Goal: Task Accomplishment & Management: Complete application form

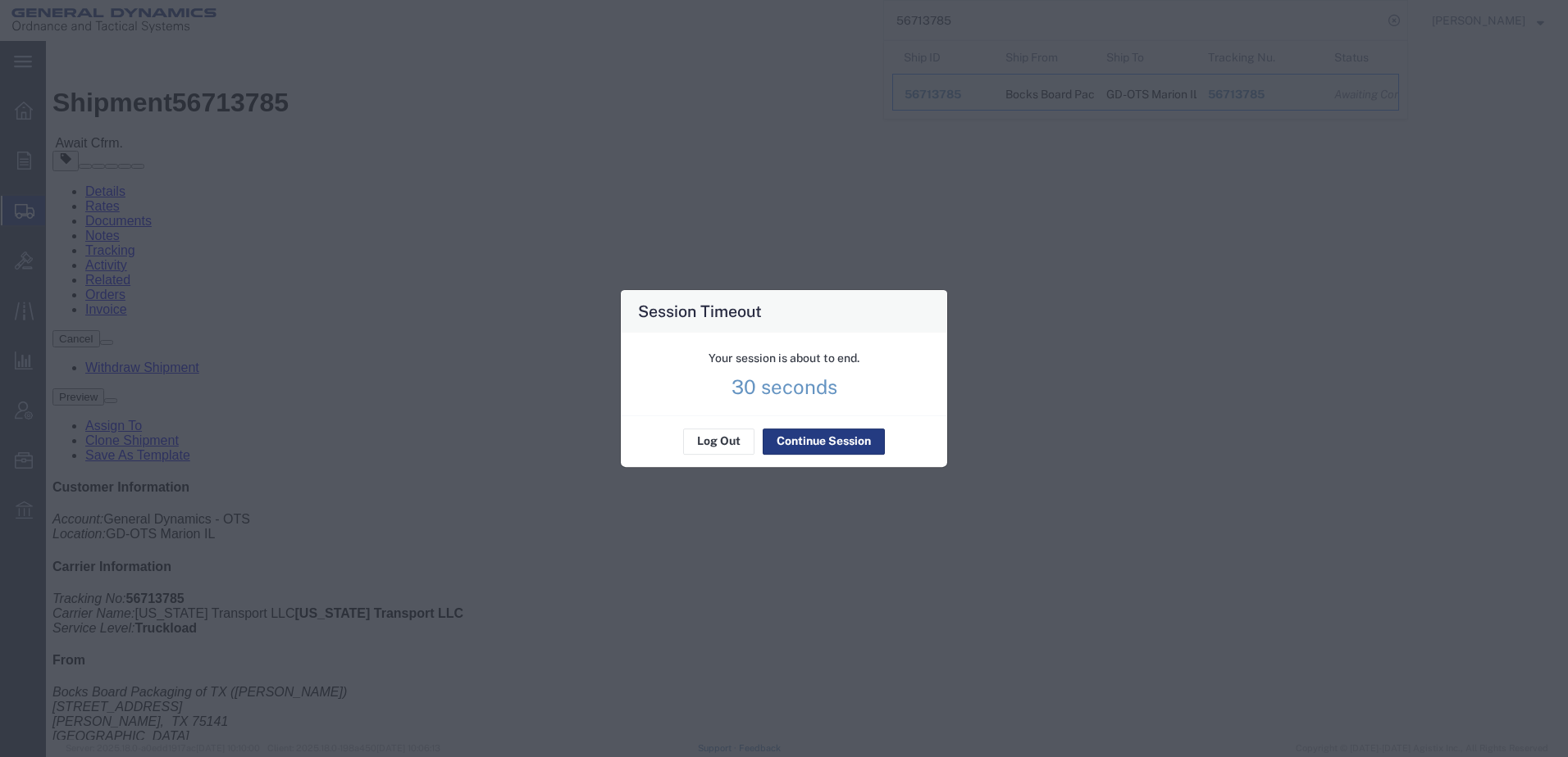
scroll to position [424, 0]
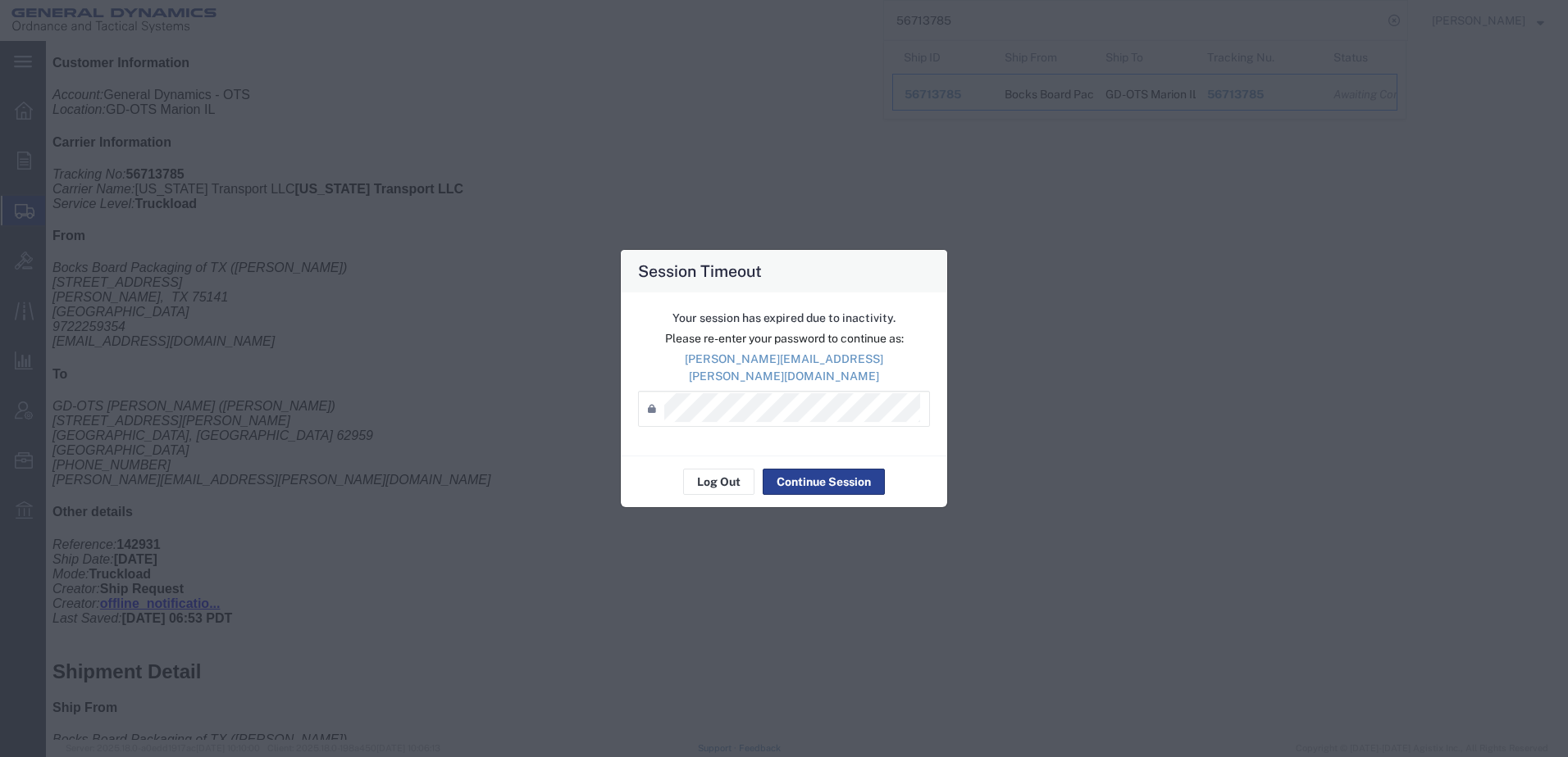
click at [853, 469] on button "Continue Session" at bounding box center [823, 482] width 122 height 26
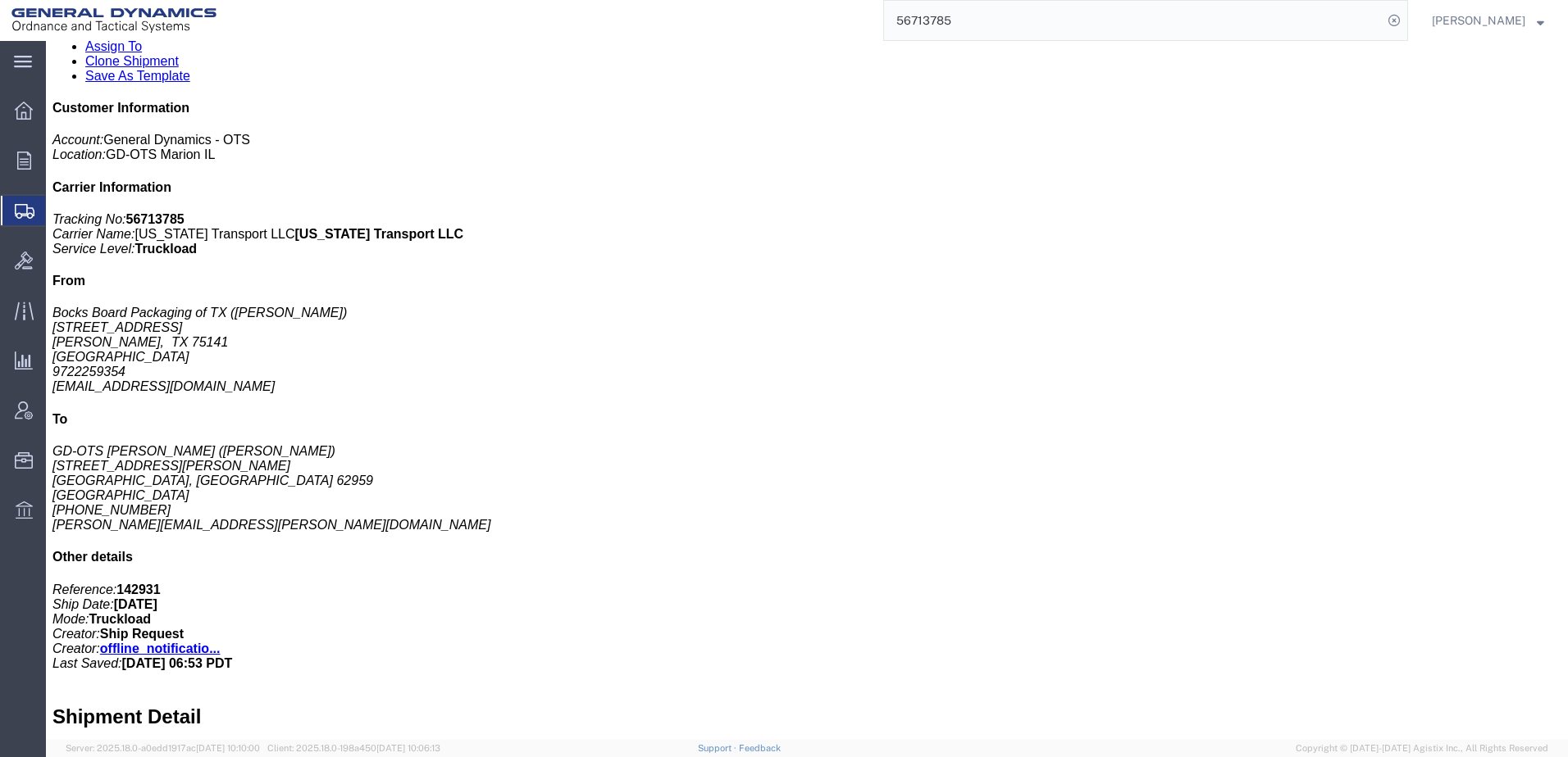
scroll to position [343, 0]
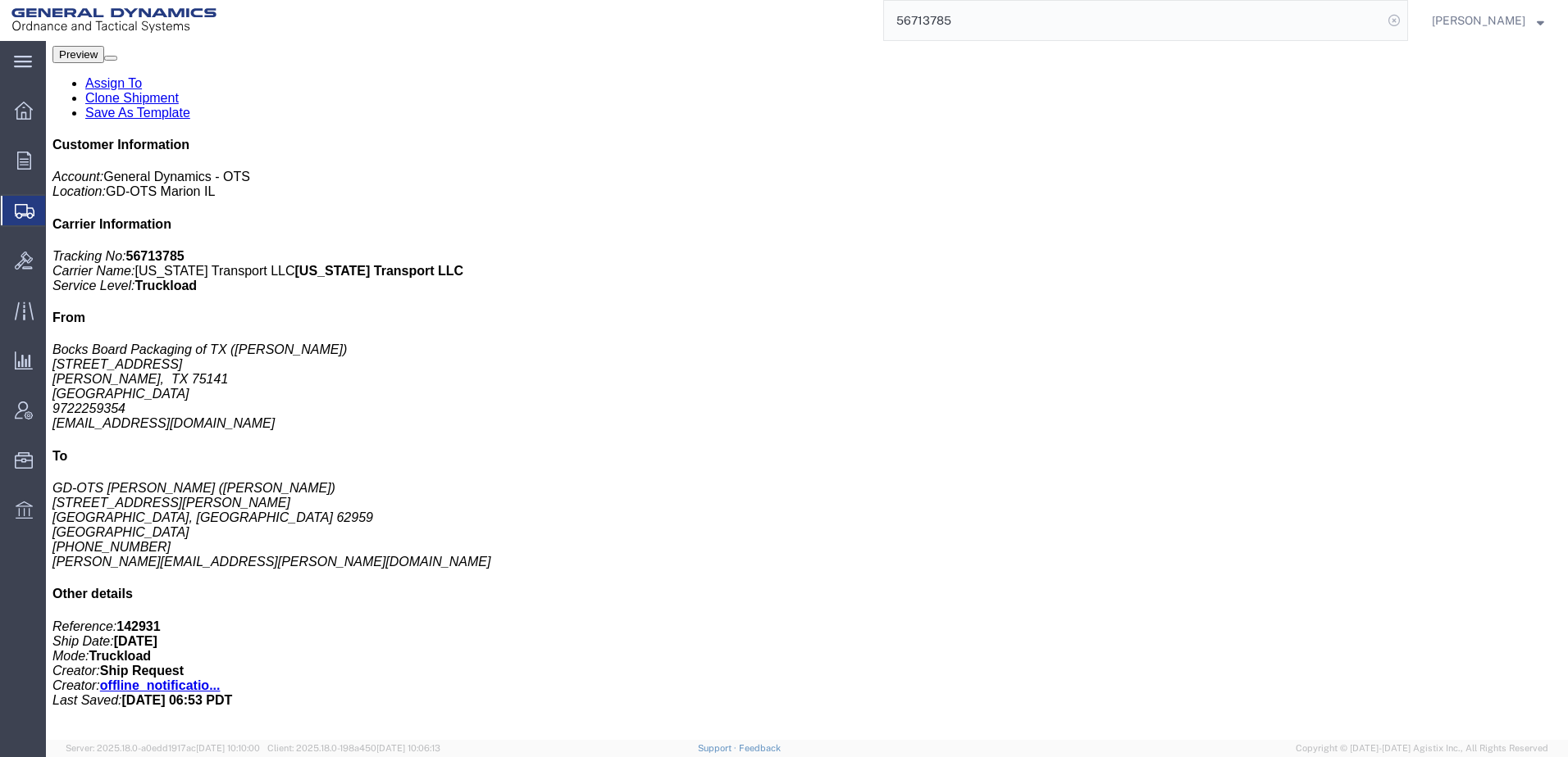
click at [1382, 22] on icon at bounding box center [1393, 20] width 23 height 23
click at [952, 23] on input "search" at bounding box center [1133, 21] width 498 height 40
paste input "56718437"
type input "56718437"
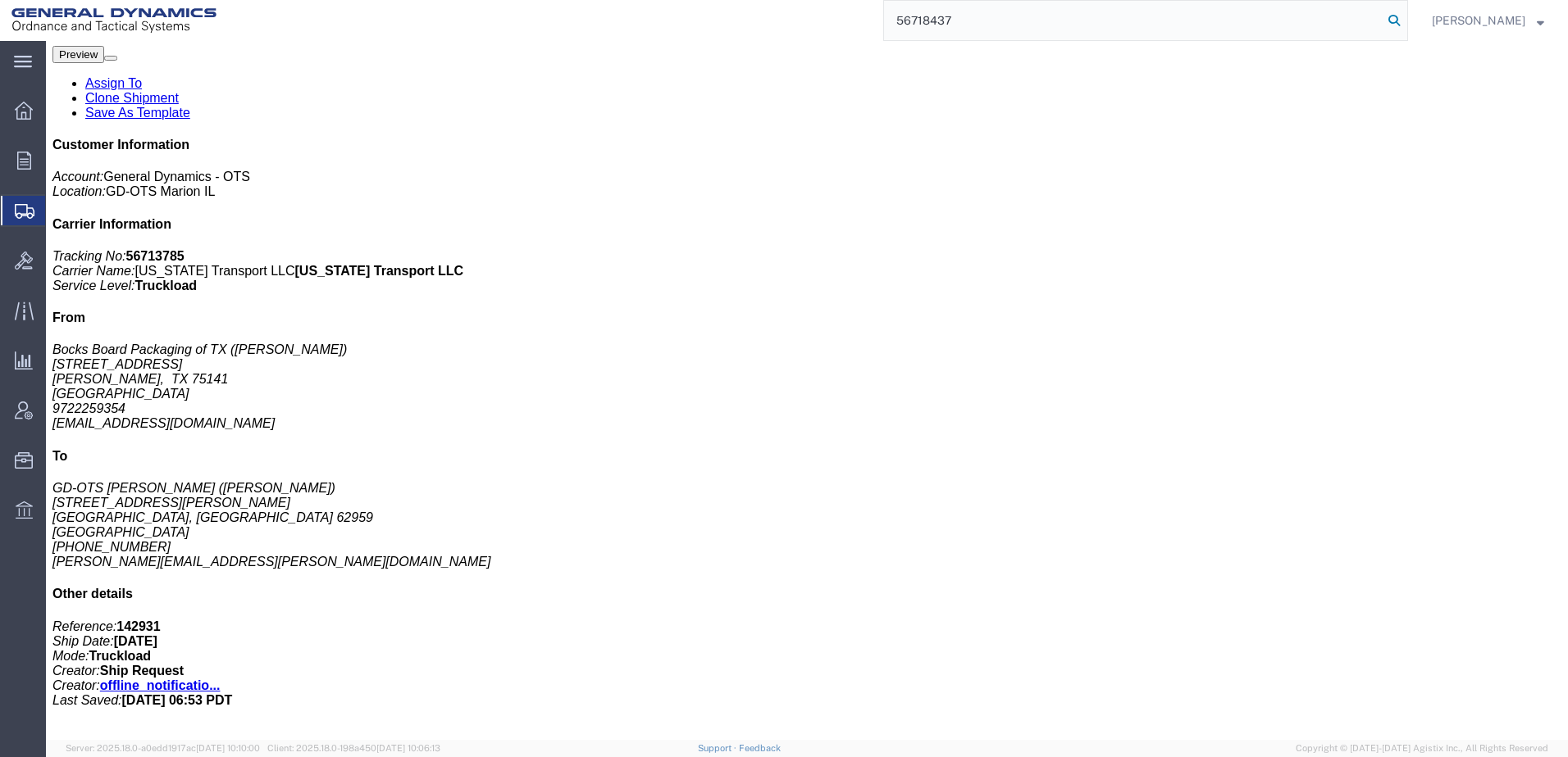
click at [1382, 22] on icon at bounding box center [1393, 20] width 23 height 23
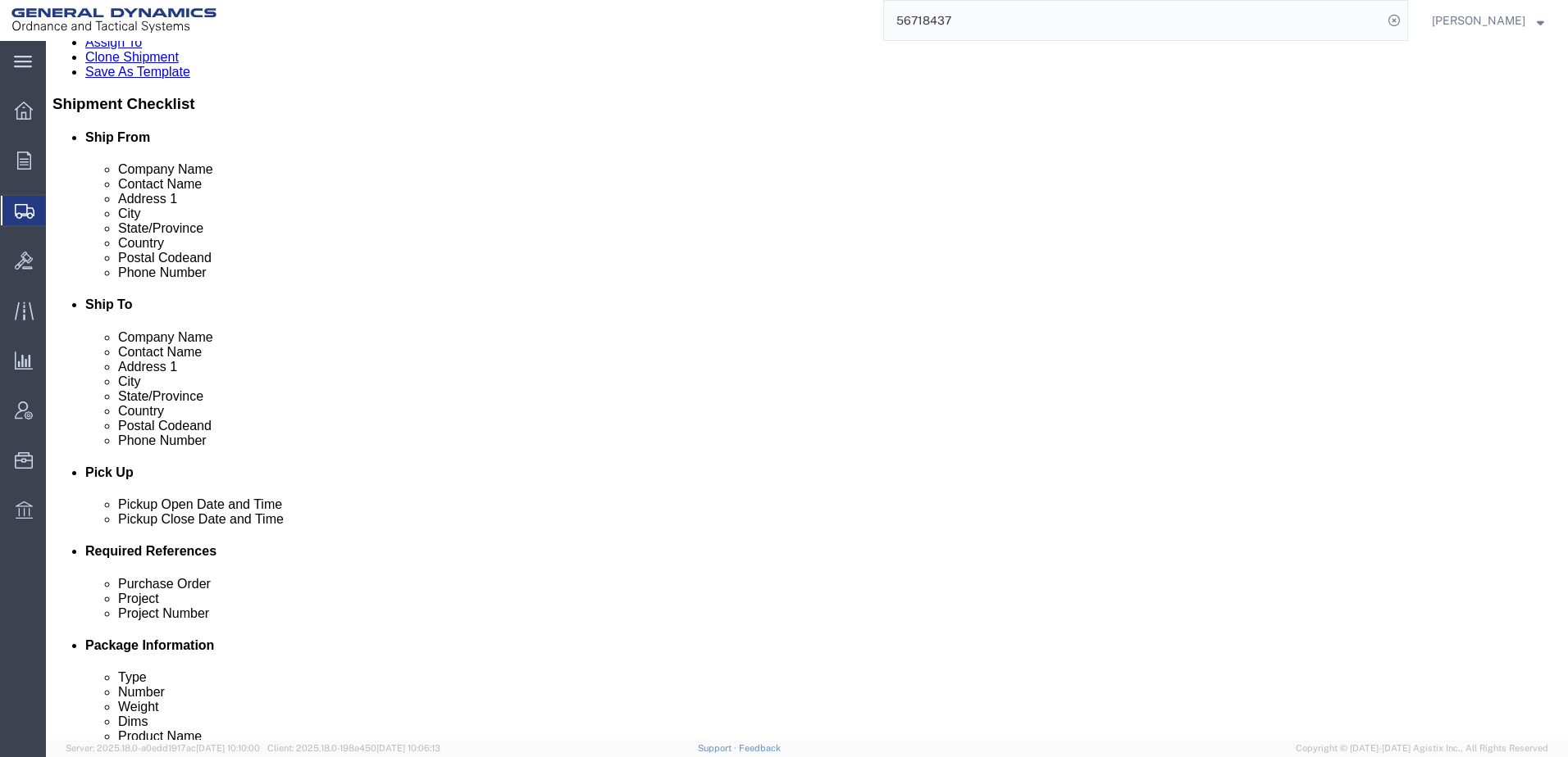
select select
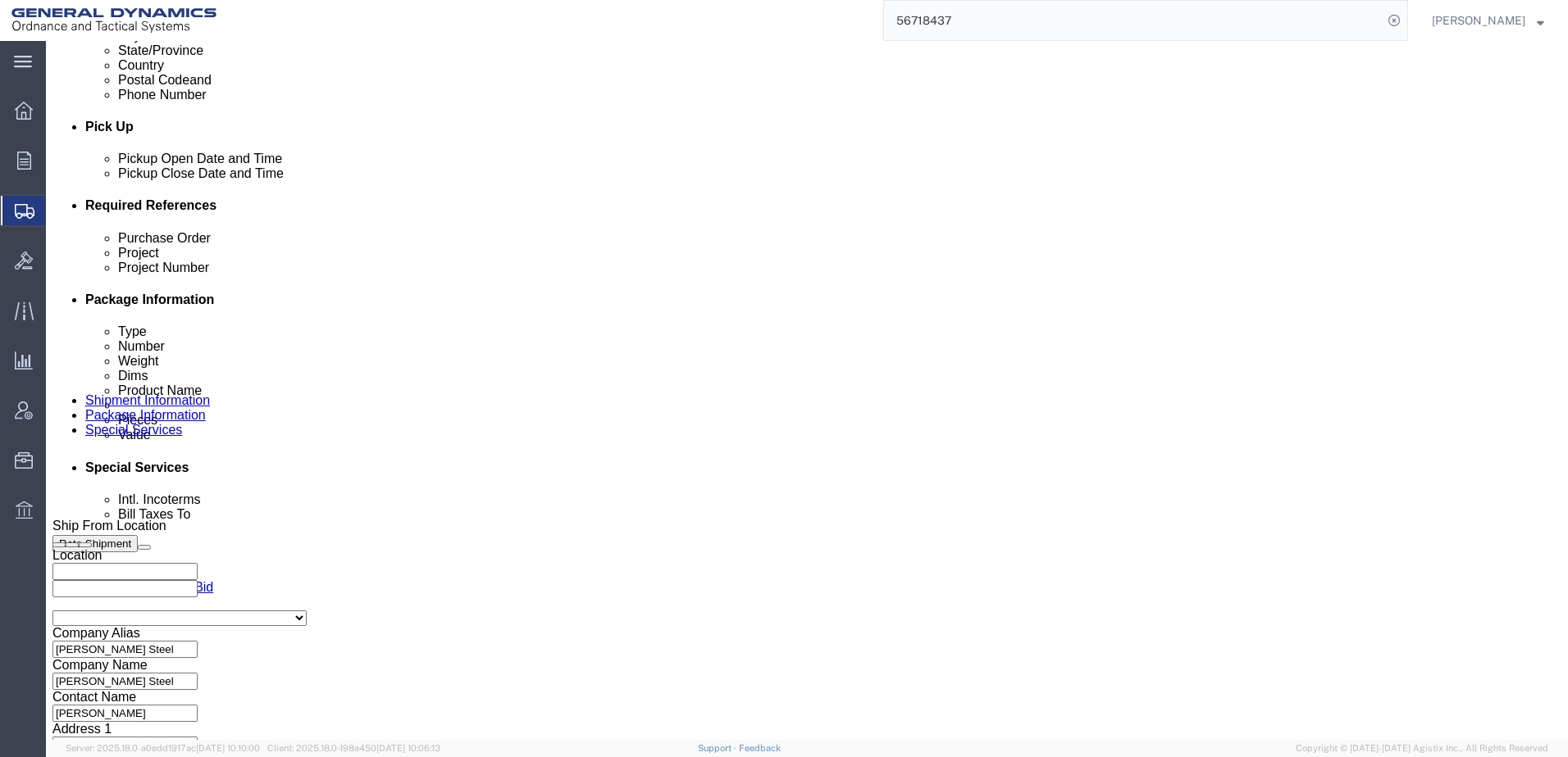
scroll to position [710, 0]
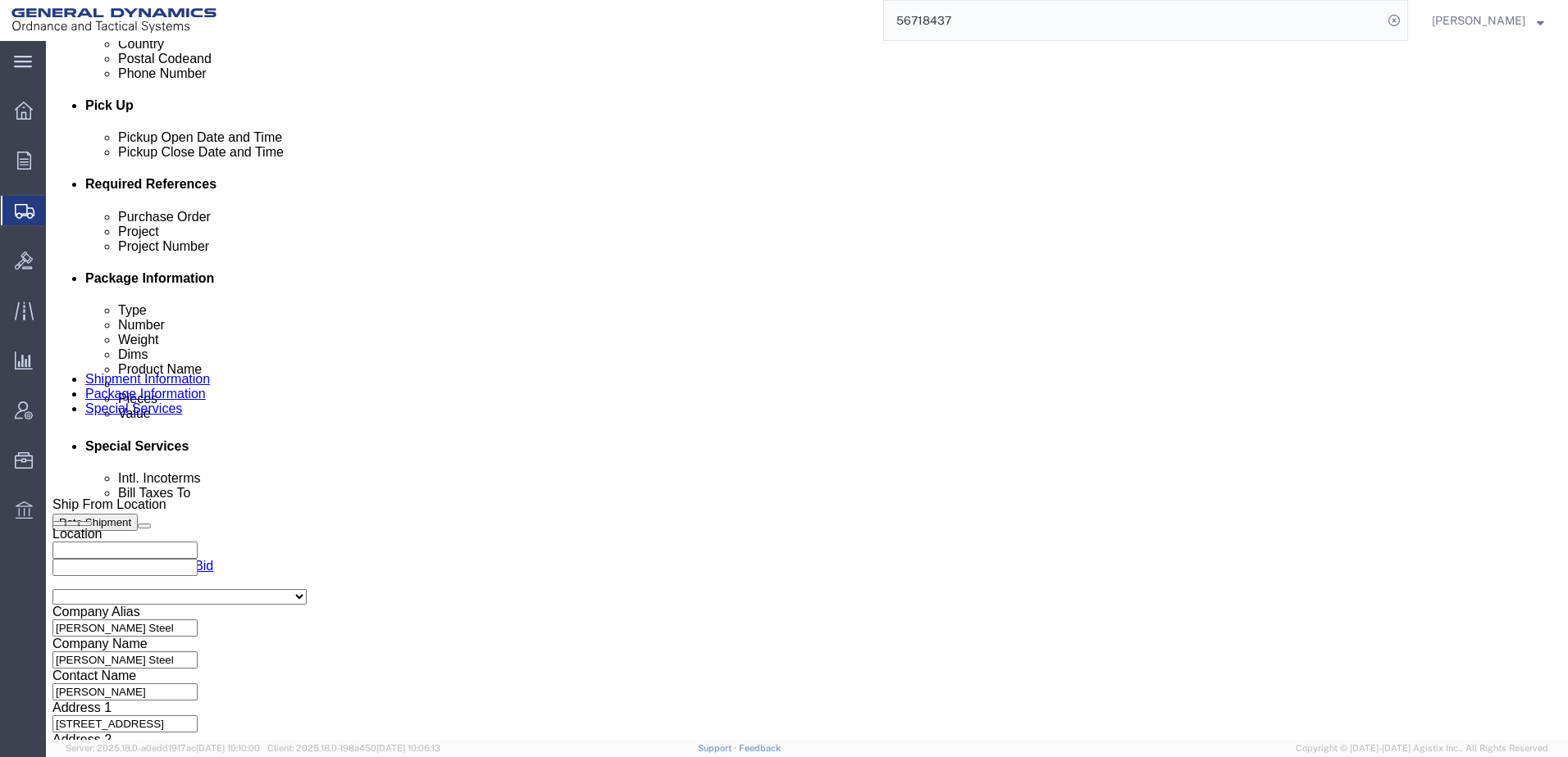
click select "Select 1-Ton (PSS) 10 Wheel 10 Yard Dump Truck 20 Yard Dump Truck Bobtail Botto…"
select select "FLBD"
click select "Select 1-Ton (PSS) 10 Wheel 10 Yard Dump Truck 20 Yard Dump Truck Bobtail Botto…"
click select "Select 35 Feet 20 Feet 28 Feet 53 Feet 40 Feet 48 Feet"
select select "53FT"
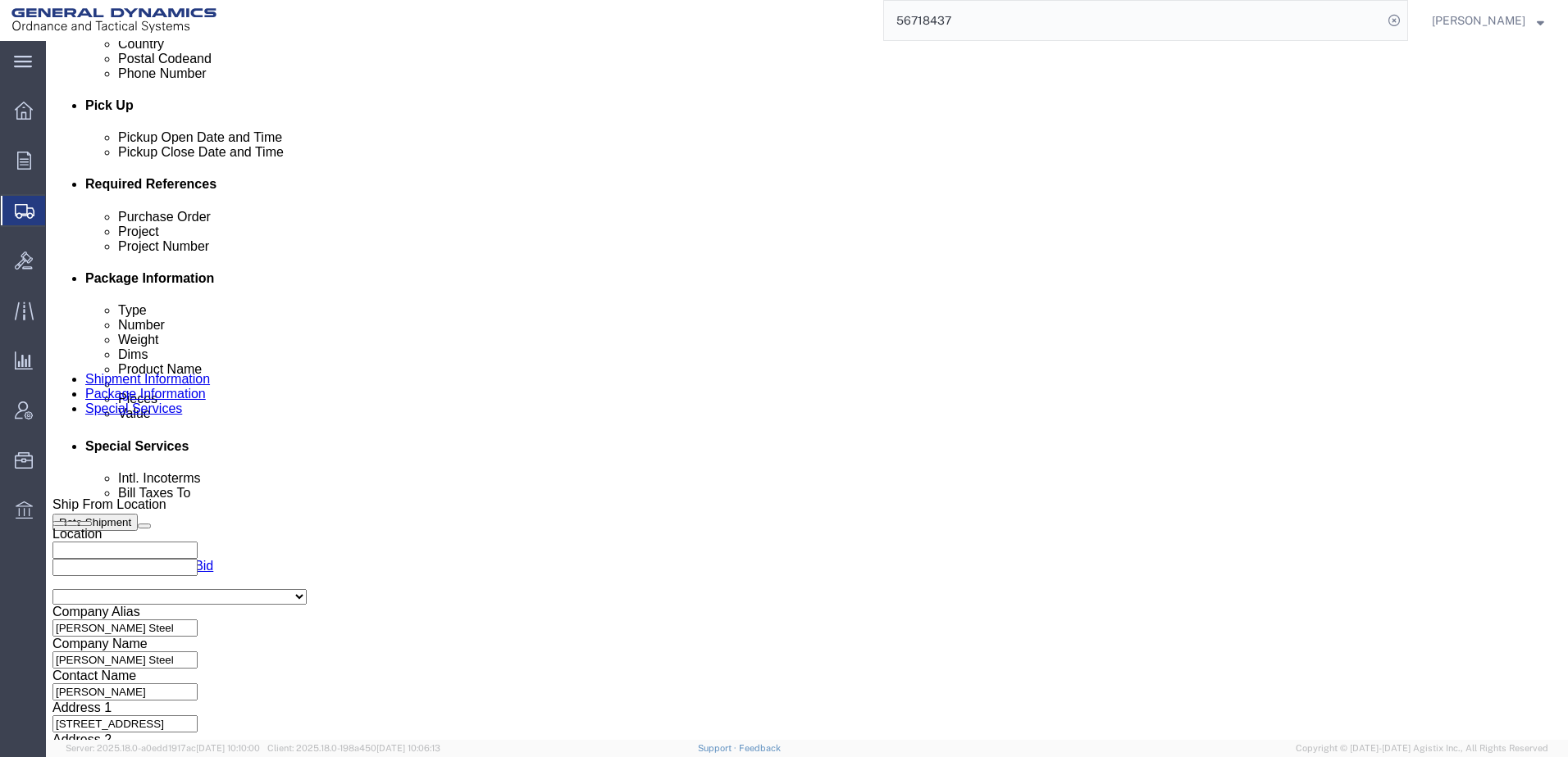
click select "Select 35 Feet 20 Feet 28 Feet 53 Feet 40 Feet 48 Feet"
click input "text"
type input "N/A"
click input "text"
type input "N/A"
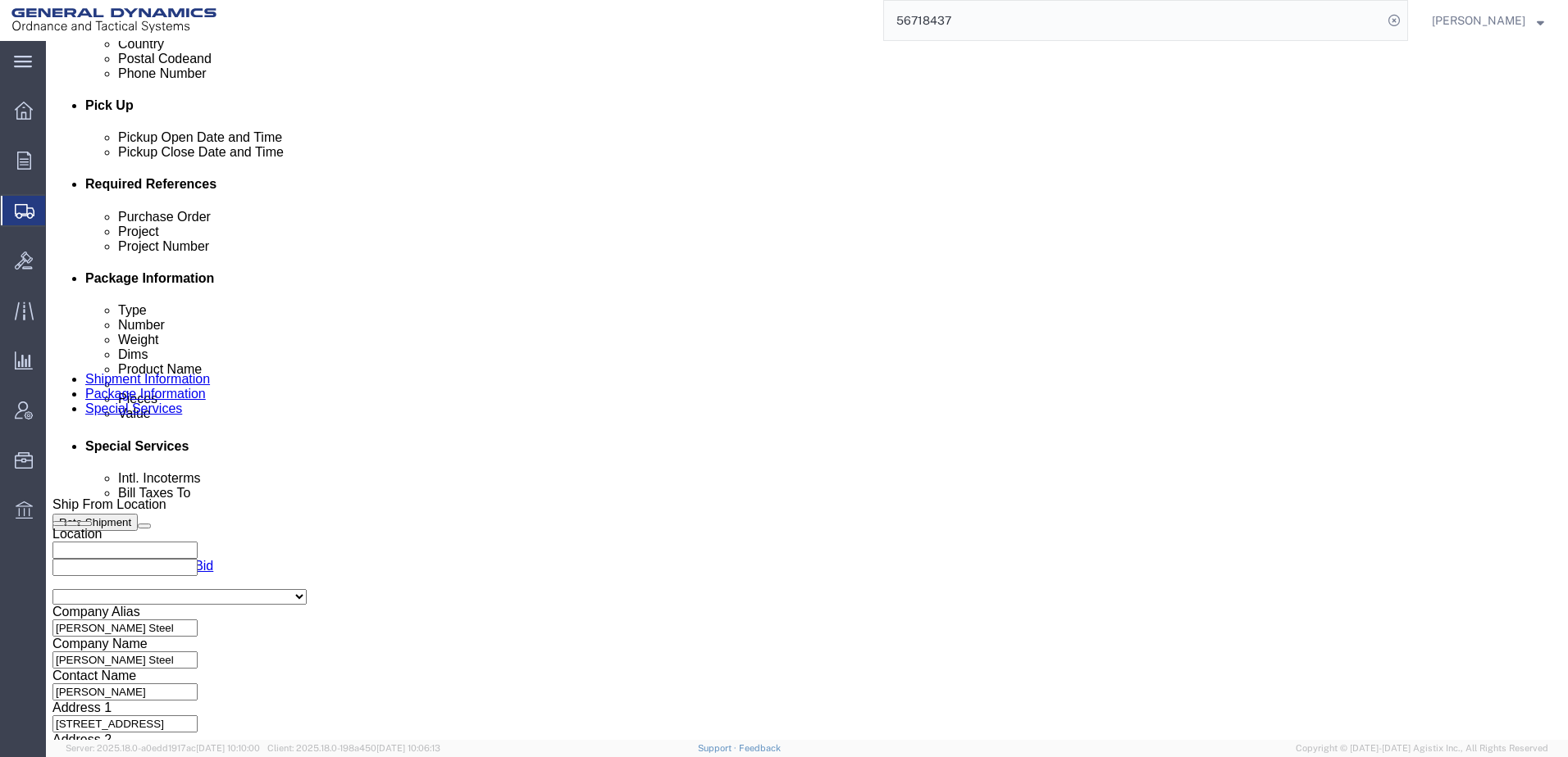
scroll to position [218, 0]
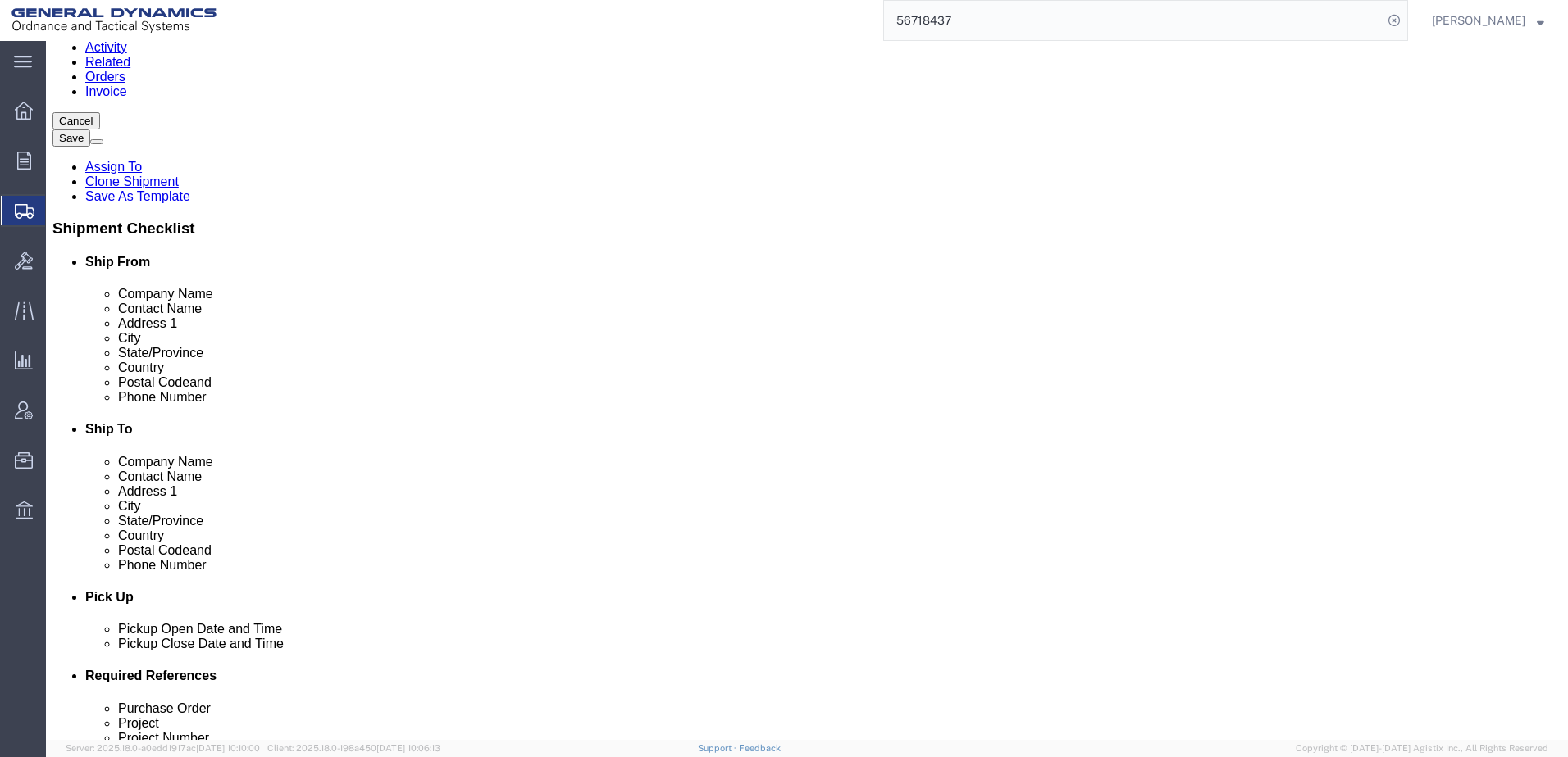
click button "Rate Shipment"
